Goal: Communication & Community: Answer question/provide support

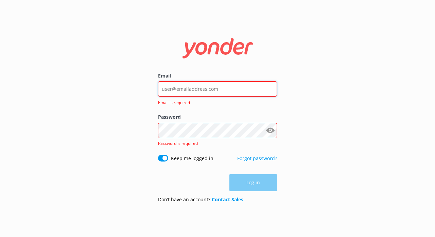
type input "[EMAIL_ADDRESS][DOMAIN_NAME]"
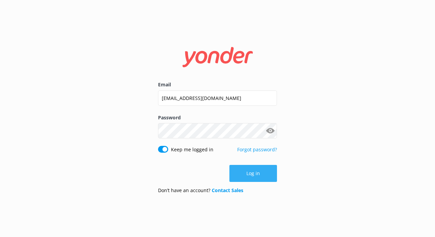
click at [244, 181] on button "Log in" at bounding box center [254, 173] width 48 height 17
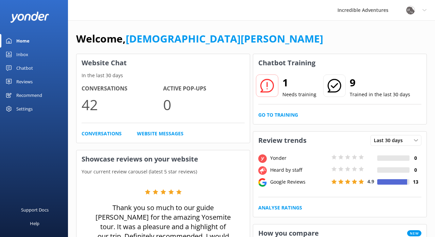
click at [340, 88] on div at bounding box center [334, 85] width 22 height 22
click at [334, 88] on icon at bounding box center [335, 86] width 14 height 14
click at [270, 87] on icon at bounding box center [268, 86] width 14 height 14
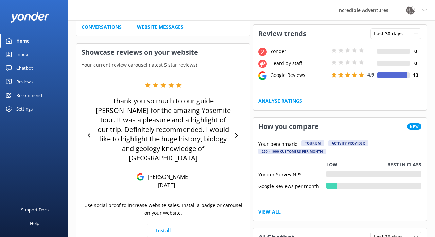
scroll to position [107, 0]
click at [315, 142] on div "Tourism" at bounding box center [313, 142] width 23 height 5
click at [344, 142] on div "Activity Provider" at bounding box center [349, 142] width 40 height 5
click at [316, 150] on div "250 - 1000 customers per month" at bounding box center [293, 150] width 68 height 5
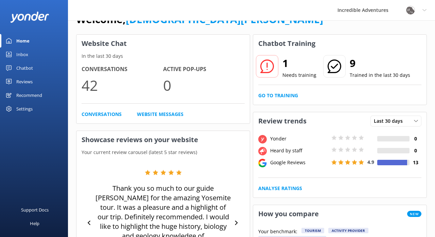
scroll to position [16, 0]
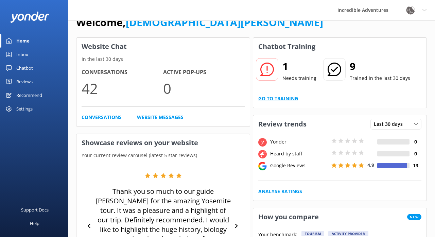
click at [273, 101] on link "Go to Training" at bounding box center [279, 98] width 40 height 7
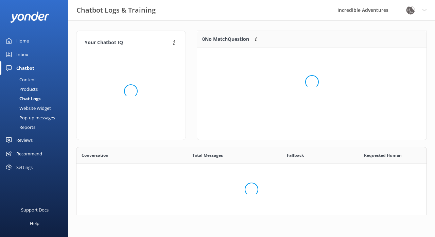
scroll to position [0, 0]
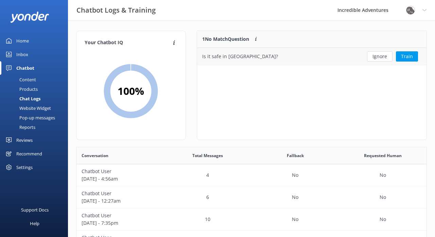
click at [245, 53] on div "Is it safe in [GEOGRAPHIC_DATA]?" at bounding box center [278, 56] width 162 height 17
click at [254, 59] on div "Is it safe in [GEOGRAPHIC_DATA]?" at bounding box center [278, 56] width 162 height 17
drag, startPoint x: 248, startPoint y: 52, endPoint x: 241, endPoint y: 55, distance: 7.3
click at [241, 55] on div "Is it safe in [GEOGRAPHIC_DATA]?" at bounding box center [278, 56] width 162 height 17
copy div "Is it safe in [GEOGRAPHIC_DATA]?"
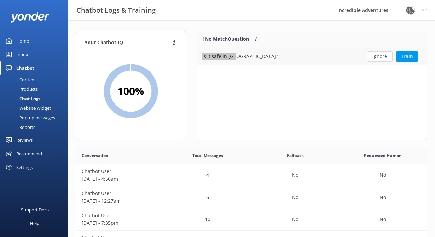
click at [403, 57] on button "Train" at bounding box center [407, 56] width 22 height 10
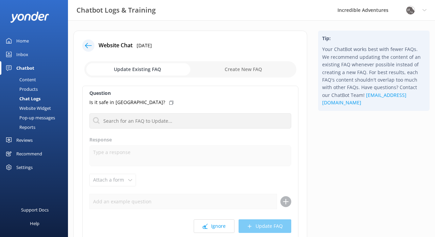
click at [234, 65] on input "checkbox" at bounding box center [190, 69] width 212 height 16
checkbox input "true"
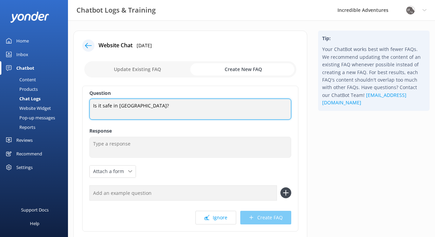
click at [134, 105] on textarea "Is it safe in [GEOGRAPHIC_DATA]?" at bounding box center [190, 109] width 202 height 21
type textarea "Is it safe in [GEOGRAPHIC_DATA]"
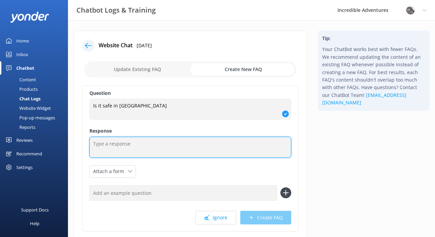
click at [107, 147] on textarea at bounding box center [190, 147] width 202 height 21
paste textarea "[GEOGRAPHIC_DATA] is generally safe for tourists, but vigilance is required, es…"
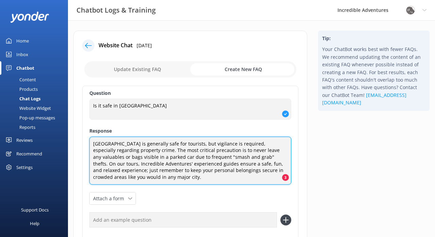
click at [144, 176] on textarea "[GEOGRAPHIC_DATA] is generally safe for tourists, but vigilance is required, es…" at bounding box center [190, 161] width 202 height 48
type textarea "[GEOGRAPHIC_DATA] is generally safe for tourists, but vigilance is required, es…"
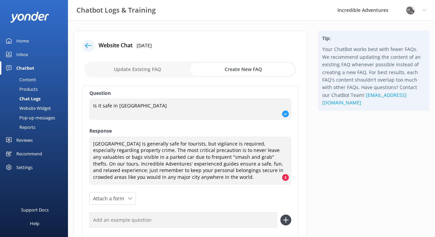
click at [301, 182] on div "Website Chat [DATE] Update Existing FAQ Create New FAQ Question Is it safe in […" at bounding box center [190, 162] width 234 height 262
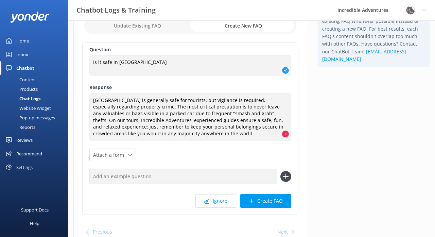
scroll to position [45, 0]
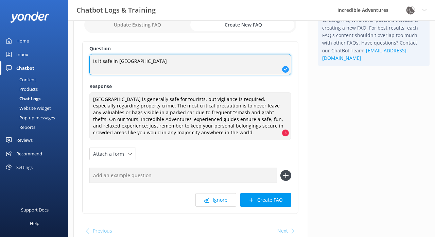
click at [121, 61] on textarea "Is it safe in [GEOGRAPHIC_DATA]" at bounding box center [190, 64] width 202 height 21
click at [132, 60] on textarea "Is it safe in [GEOGRAPHIC_DATA]" at bounding box center [190, 64] width 202 height 21
type textarea "Is it safe in [GEOGRAPHIC_DATA]"
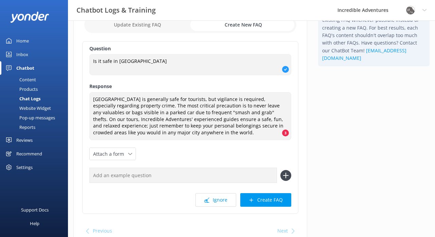
click at [133, 174] on input "text" at bounding box center [183, 175] width 188 height 15
paste input "Is it safe in [GEOGRAPHIC_DATA]"
type input "Is it safe in [GEOGRAPHIC_DATA]"
click at [287, 174] on use at bounding box center [286, 176] width 6 height 6
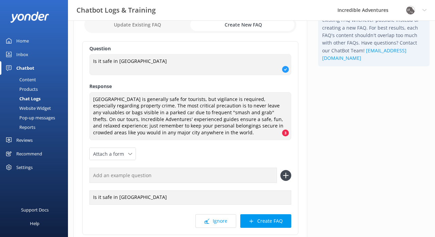
click at [167, 174] on input "text" at bounding box center [183, 175] width 188 height 15
type input "Is it safe"
drag, startPoint x: 167, startPoint y: 174, endPoint x: 179, endPoint y: 199, distance: 26.9
click at [179, 199] on div "Is it safe in [GEOGRAPHIC_DATA]" at bounding box center [190, 197] width 202 height 14
click at [285, 172] on icon at bounding box center [286, 175] width 11 height 11
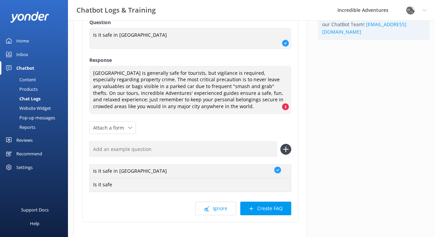
scroll to position [71, 0]
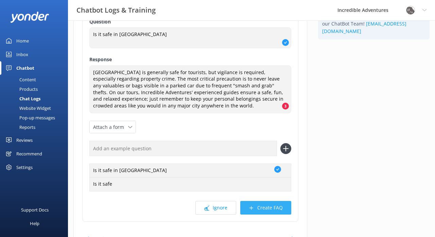
click at [266, 206] on button "Create FAQ" at bounding box center [265, 208] width 51 height 14
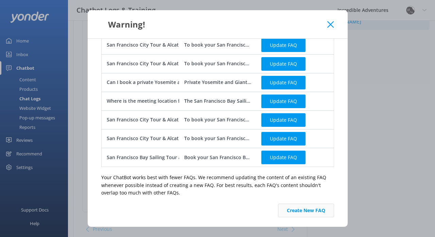
scroll to position [134, 0]
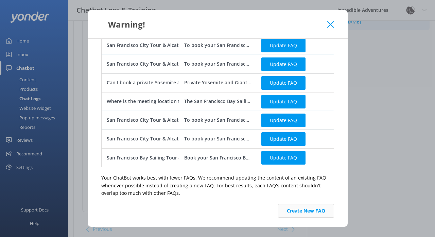
click at [293, 213] on button "Create New FAQ" at bounding box center [306, 211] width 56 height 14
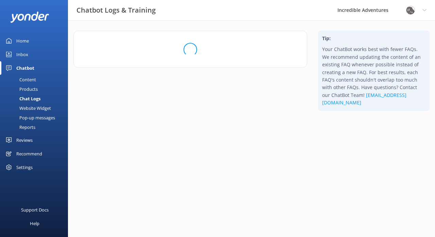
scroll to position [0, 0]
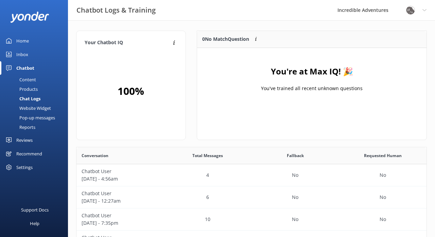
scroll to position [85, 230]
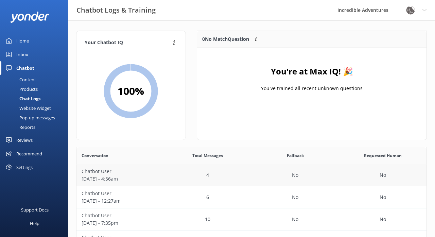
click at [210, 171] on div "4" at bounding box center [208, 175] width 88 height 22
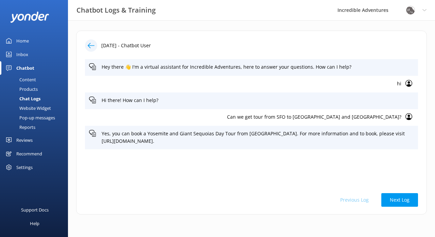
click at [88, 43] on icon at bounding box center [91, 45] width 7 height 7
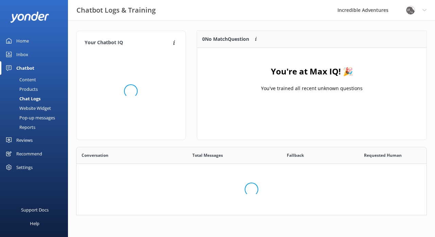
scroll to position [0, 0]
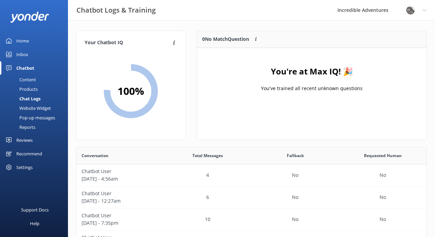
click at [192, 127] on div "0 No Match Question Customers sometimes ask questions that don't fully match an…" at bounding box center [311, 89] width 241 height 116
click at [33, 78] on div "Content" at bounding box center [20, 80] width 32 height 10
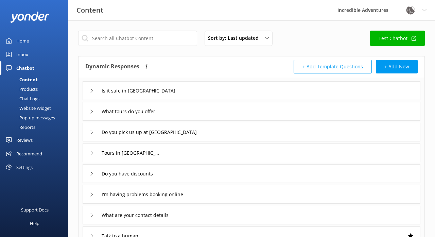
click at [93, 196] on icon at bounding box center [92, 195] width 4 height 4
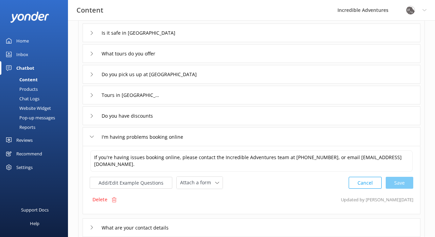
scroll to position [58, 0]
click at [90, 136] on icon at bounding box center [92, 136] width 4 height 4
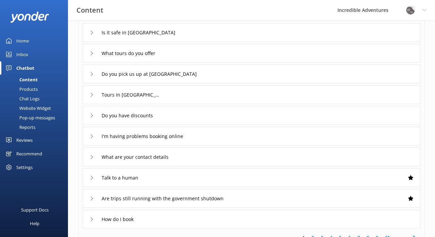
click at [92, 115] on icon at bounding box center [92, 116] width 4 height 4
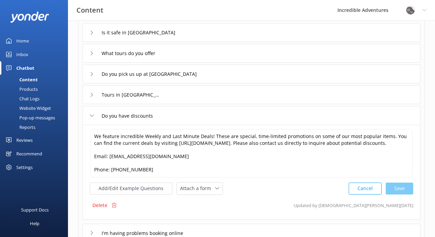
click at [92, 117] on icon at bounding box center [92, 116] width 4 height 4
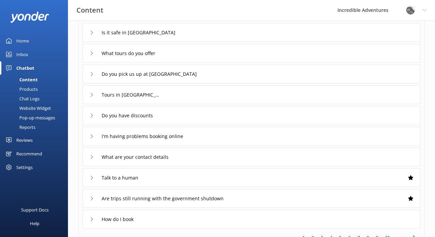
click at [92, 131] on div "I'm having problems booking online" at bounding box center [140, 136] width 101 height 11
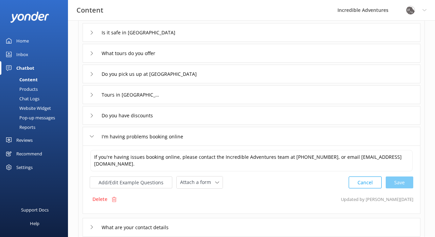
click at [92, 131] on div "I'm having problems booking online" at bounding box center [140, 136] width 101 height 11
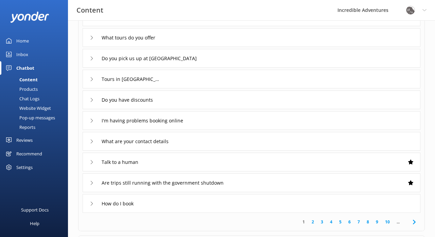
scroll to position [74, 0]
click at [92, 137] on div "What are your contact details" at bounding box center [133, 140] width 87 height 11
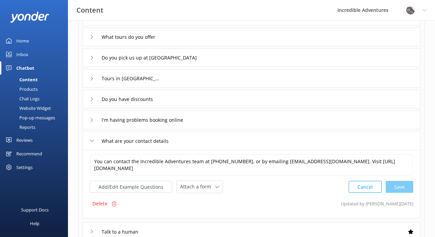
click at [92, 137] on div "What are your contact details" at bounding box center [133, 140] width 87 height 11
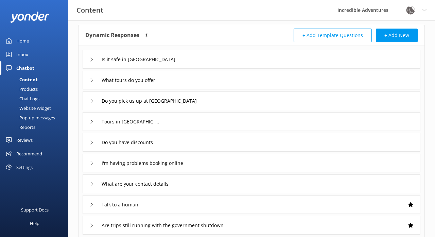
scroll to position [32, 0]
click at [93, 59] on use at bounding box center [92, 59] width 2 height 4
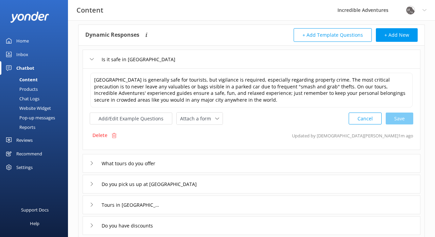
click at [91, 59] on icon at bounding box center [92, 59] width 4 height 4
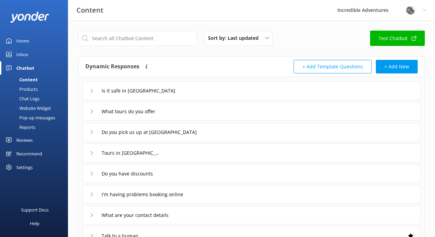
click at [377, 36] on link "Test Chatbot" at bounding box center [397, 38] width 55 height 15
click at [92, 91] on use at bounding box center [92, 91] width 2 height 4
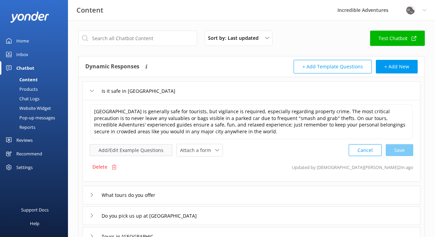
click at [164, 151] on button "Add/Edit Example Questions" at bounding box center [131, 150] width 83 height 12
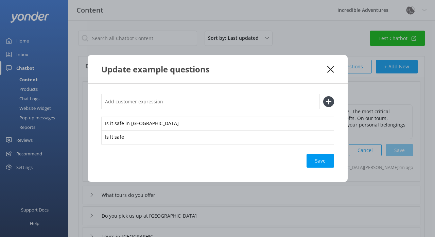
click at [282, 104] on input "text" at bounding box center [210, 101] width 219 height 15
type input "Is [GEOGRAPHIC_DATA] safe"
click at [330, 99] on icon at bounding box center [328, 101] width 11 height 11
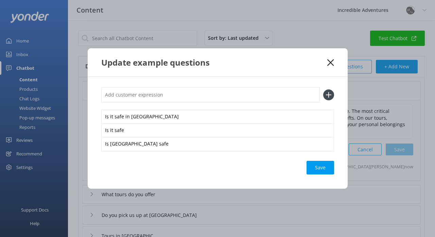
click at [331, 63] on use at bounding box center [331, 62] width 6 height 6
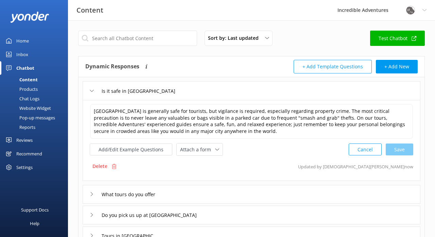
click at [33, 78] on div "Content" at bounding box center [21, 80] width 34 height 10
click at [32, 79] on div "Content" at bounding box center [21, 80] width 34 height 10
click at [32, 88] on div "Products" at bounding box center [21, 89] width 34 height 10
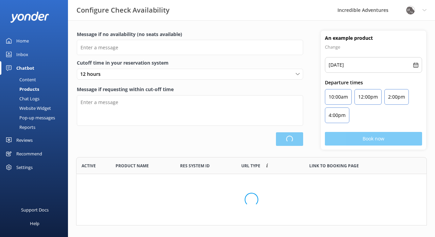
scroll to position [0, 0]
type input "There are no seats available, please check an alternative day"
type textarea "Our online booking system closes {hours} prior to departure. Please contact us …"
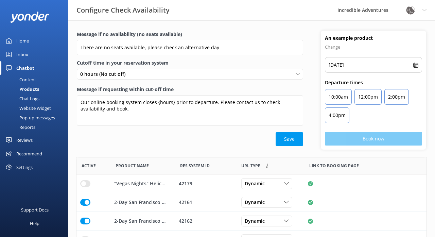
click at [33, 79] on div "Content" at bounding box center [20, 80] width 32 height 10
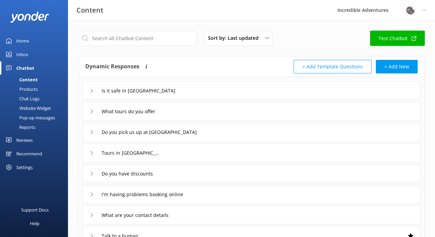
click at [26, 39] on div "Home" at bounding box center [22, 41] width 13 height 14
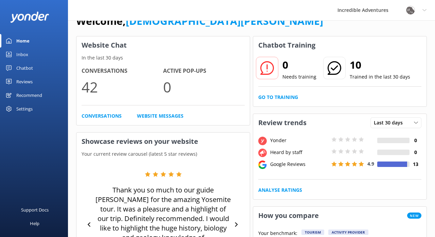
scroll to position [10, 0]
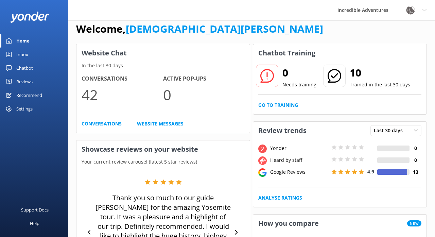
click at [108, 122] on link "Conversations" at bounding box center [102, 123] width 40 height 7
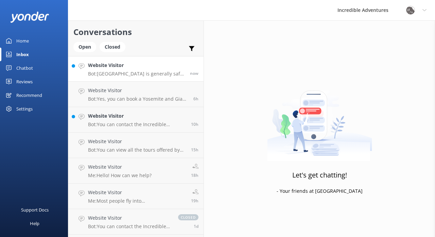
click at [151, 69] on div "Website Visitor Bot: [GEOGRAPHIC_DATA] is generally safe for tourists, but vigi…" at bounding box center [136, 69] width 97 height 15
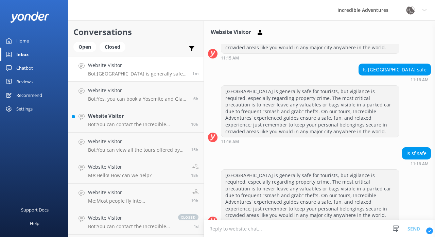
scroll to position [1591, 0]
click at [168, 66] on h4 "Website Visitor" at bounding box center [137, 65] width 99 height 7
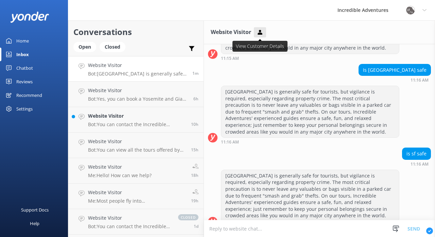
click at [261, 31] on use at bounding box center [260, 32] width 4 height 5
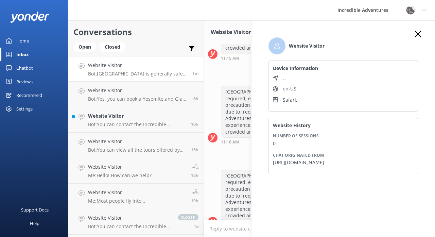
click at [419, 34] on use "button" at bounding box center [418, 34] width 7 height 7
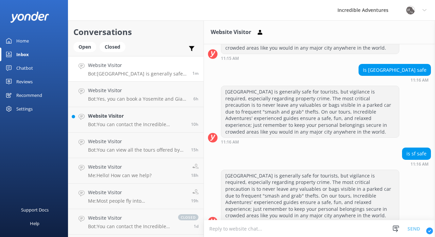
click at [170, 69] on h4 "Website Visitor" at bounding box center [137, 65] width 99 height 7
click at [157, 91] on h4 "Website Visitor" at bounding box center [138, 90] width 100 height 7
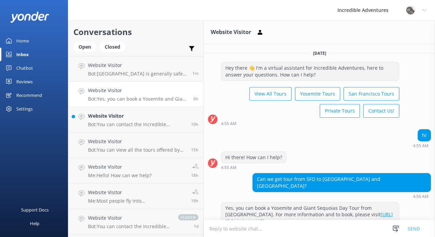
scroll to position [9, 0]
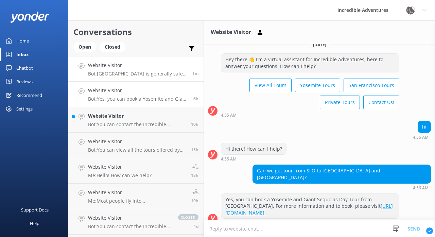
click at [153, 73] on p "Bot: [GEOGRAPHIC_DATA] is generally safe for tourists, but vigilance is require…" at bounding box center [137, 74] width 99 height 6
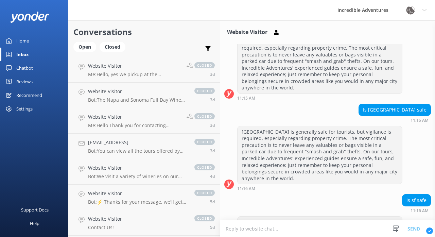
scroll to position [199, 0]
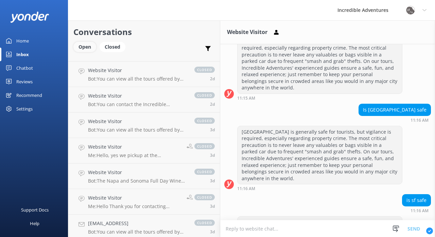
click at [87, 48] on div "Open" at bounding box center [84, 47] width 23 height 10
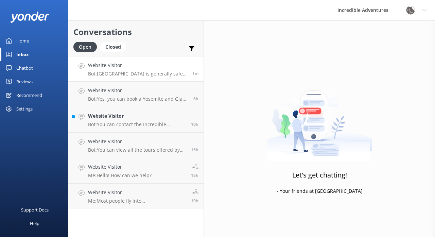
click at [155, 71] on p "Bot: [GEOGRAPHIC_DATA] is generally safe for tourists, but vigilance is require…" at bounding box center [137, 74] width 99 height 6
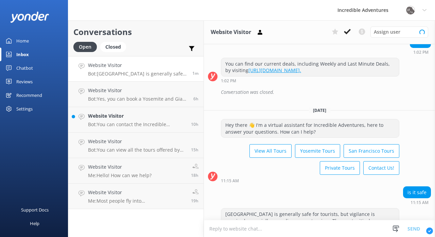
scroll to position [1591, 0]
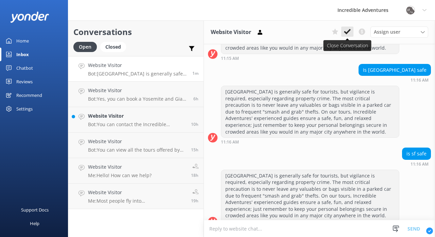
click at [349, 30] on use at bounding box center [347, 31] width 7 height 5
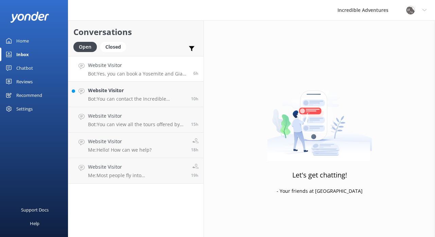
click at [159, 69] on h4 "Website Visitor" at bounding box center [138, 65] width 100 height 7
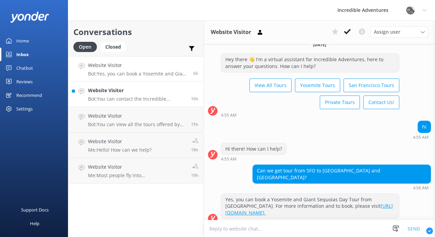
click at [141, 87] on h4 "Website Visitor" at bounding box center [137, 90] width 98 height 7
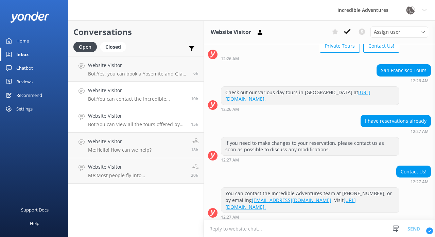
click at [167, 121] on div "Website Visitor Bot: You can view all the tours offered by Incredible Adventure…" at bounding box center [137, 119] width 98 height 15
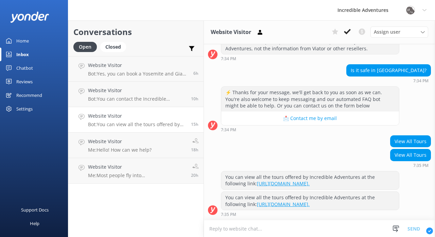
click at [165, 121] on div "Website Visitor Bot: You can view all the tours offered by Incredible Adventure…" at bounding box center [137, 119] width 98 height 15
click at [348, 29] on icon at bounding box center [347, 31] width 7 height 7
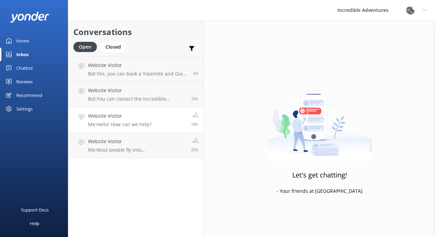
click at [166, 118] on link "Website Visitor Me: Hello! How can we help? 18h" at bounding box center [135, 120] width 135 height 26
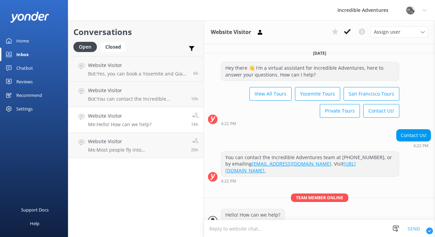
scroll to position [9, 0]
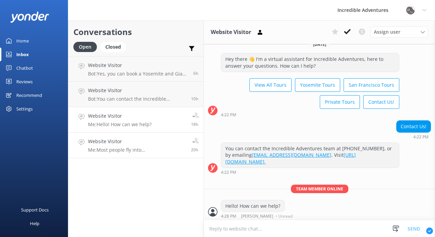
click at [157, 147] on p "Me: Most people fly into [GEOGRAPHIC_DATA]. We are not able to offer pickup at …" at bounding box center [137, 150] width 98 height 6
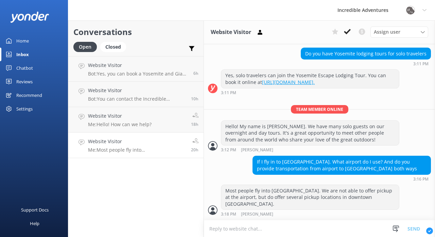
click at [159, 148] on p "Me: Most people fly into [GEOGRAPHIC_DATA]. We are not able to offer pickup at …" at bounding box center [137, 150] width 98 height 6
click at [28, 68] on div "Chatbot" at bounding box center [24, 68] width 17 height 14
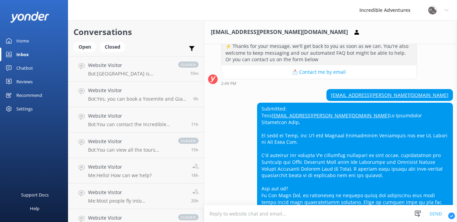
scroll to position [324, 0]
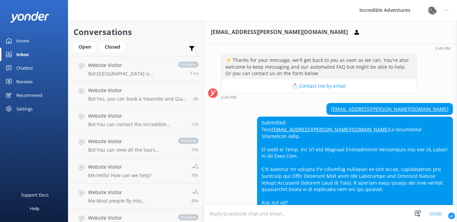
click at [315, 128] on link "[EMAIL_ADDRESS][PERSON_NAME][DOMAIN_NAME]" at bounding box center [331, 129] width 118 height 6
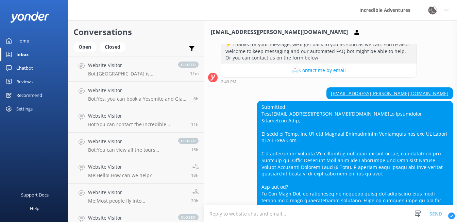
scroll to position [330, 0]
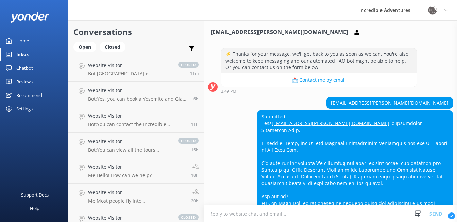
drag, startPoint x: 271, startPoint y: 177, endPoint x: 262, endPoint y: 110, distance: 67.3
copy div "Submitted: Tess tess.bauer@thetourguy.com Hi Incredible Adventures Team, My nam…"
